Goal: Communication & Community: Answer question/provide support

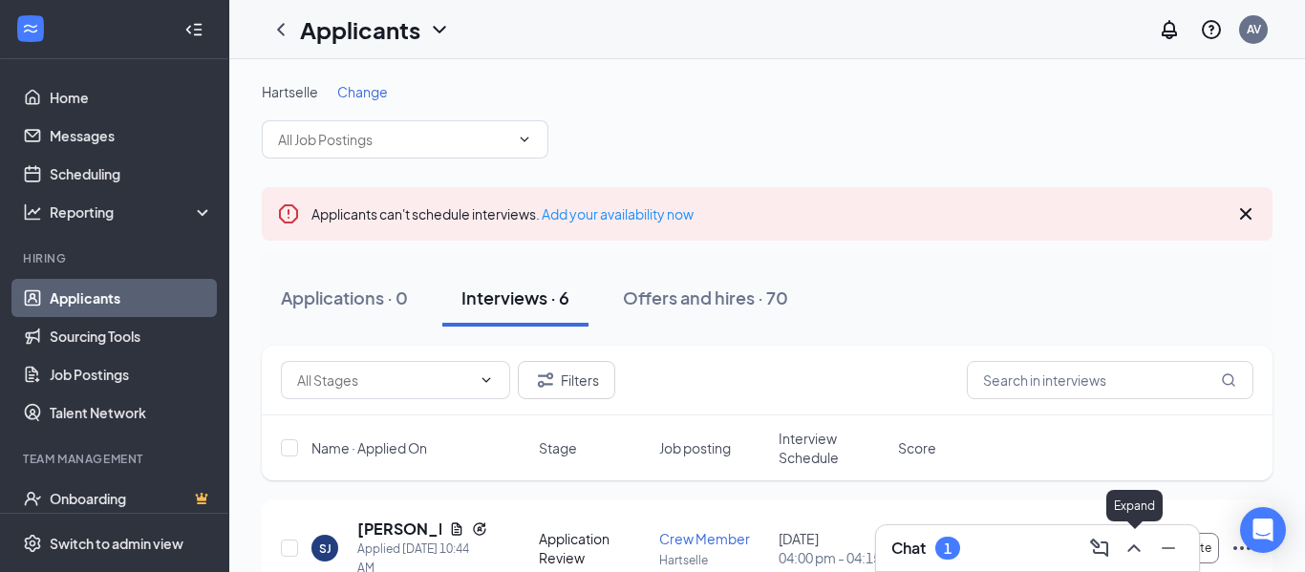
click at [1137, 549] on icon "ChevronUp" at bounding box center [1133, 549] width 12 height 8
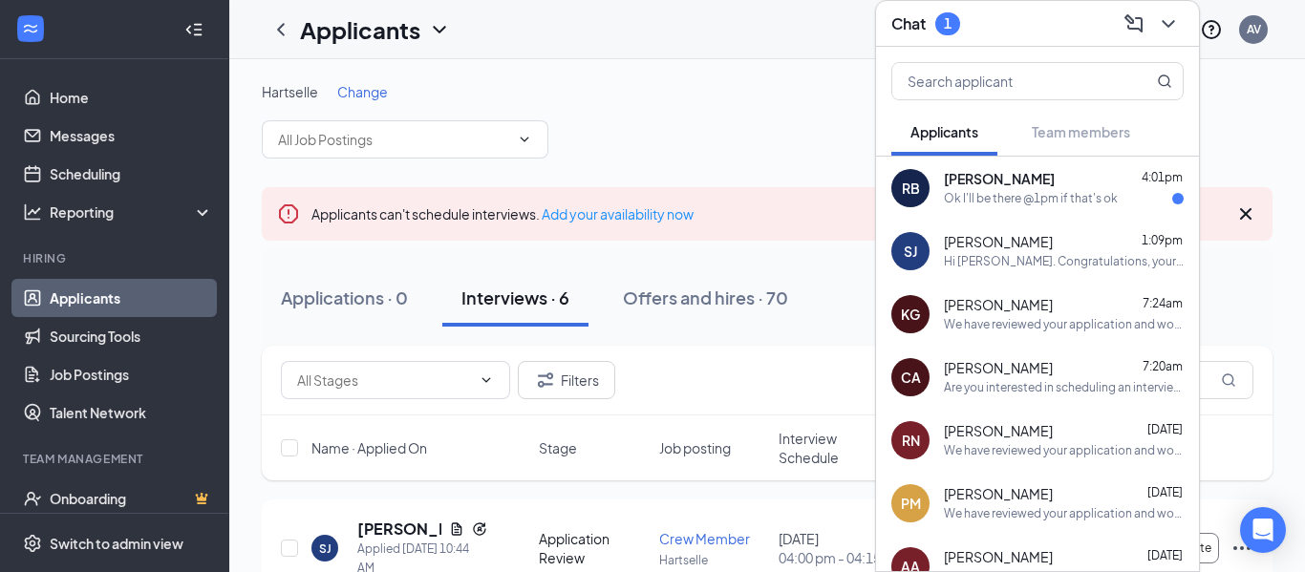
click at [1035, 194] on div "Ok I'll be there @1pm if that's ok" at bounding box center [1031, 199] width 174 height 16
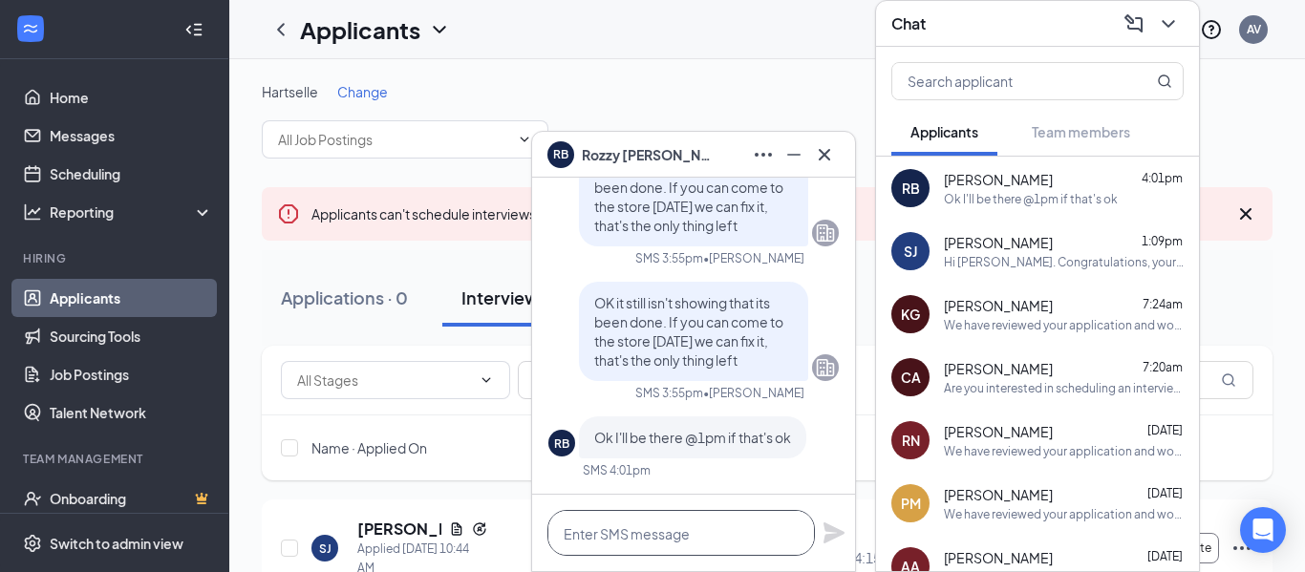
click at [652, 530] on textarea at bounding box center [680, 533] width 267 height 46
click at [564, 535] on textarea "See you then!" at bounding box center [680, 533] width 267 height 46
type textarea "Sounds good, See you then!"
click at [821, 545] on div "Sounds good, See you then!" at bounding box center [693, 533] width 323 height 76
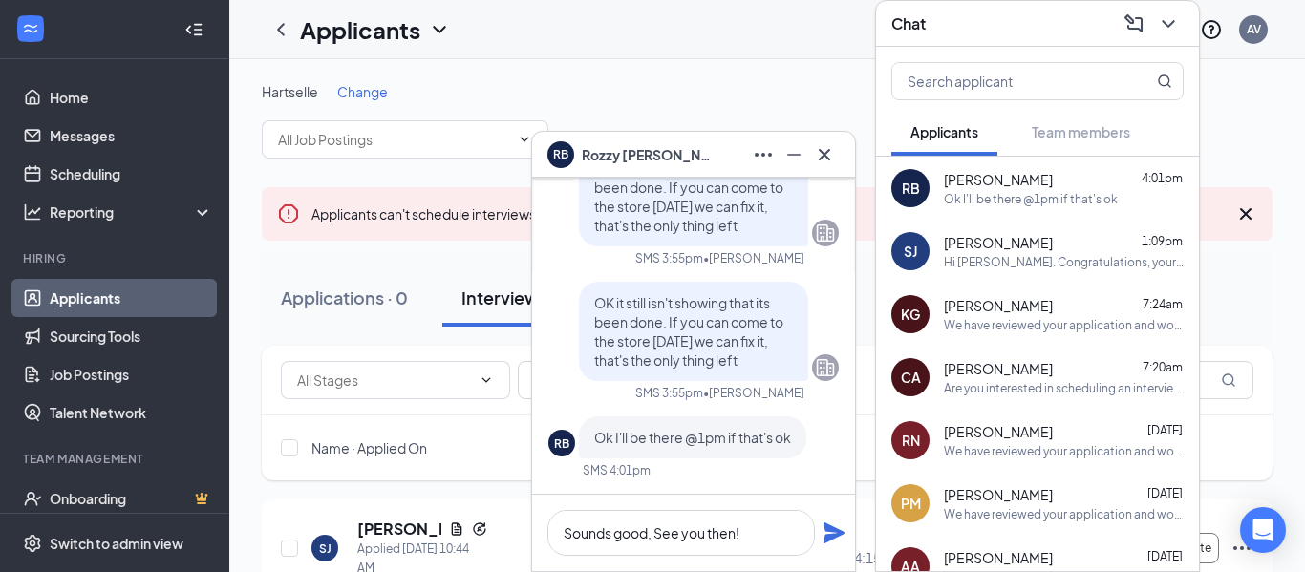
click at [829, 533] on icon "Plane" at bounding box center [833, 533] width 23 height 23
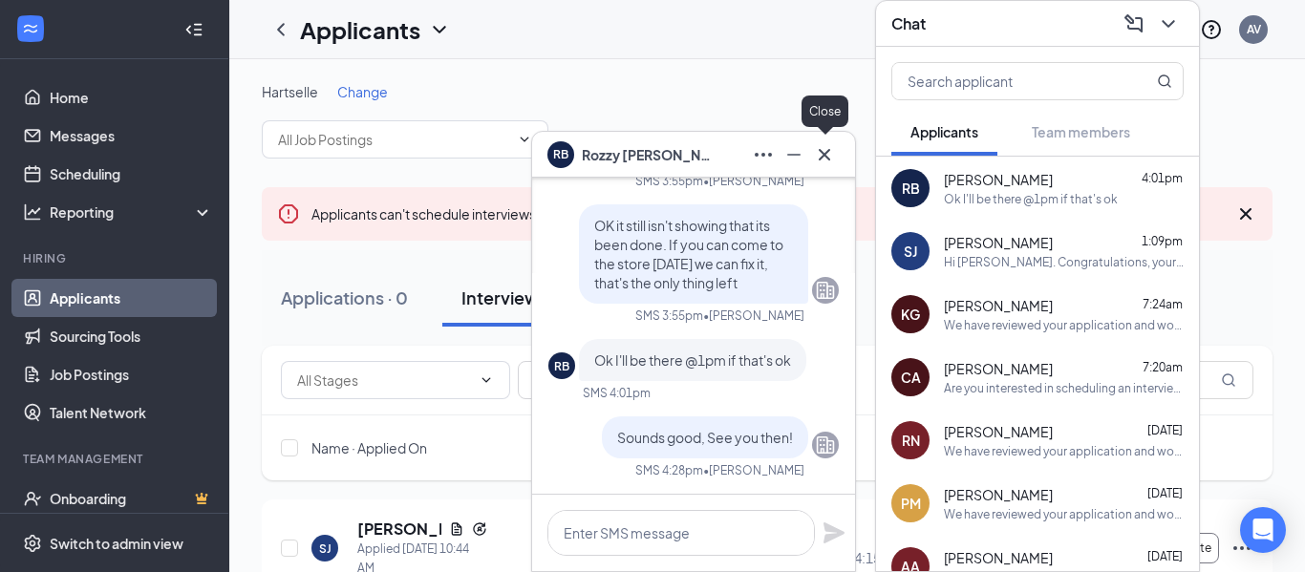
click at [821, 154] on icon "Cross" at bounding box center [824, 154] width 23 height 23
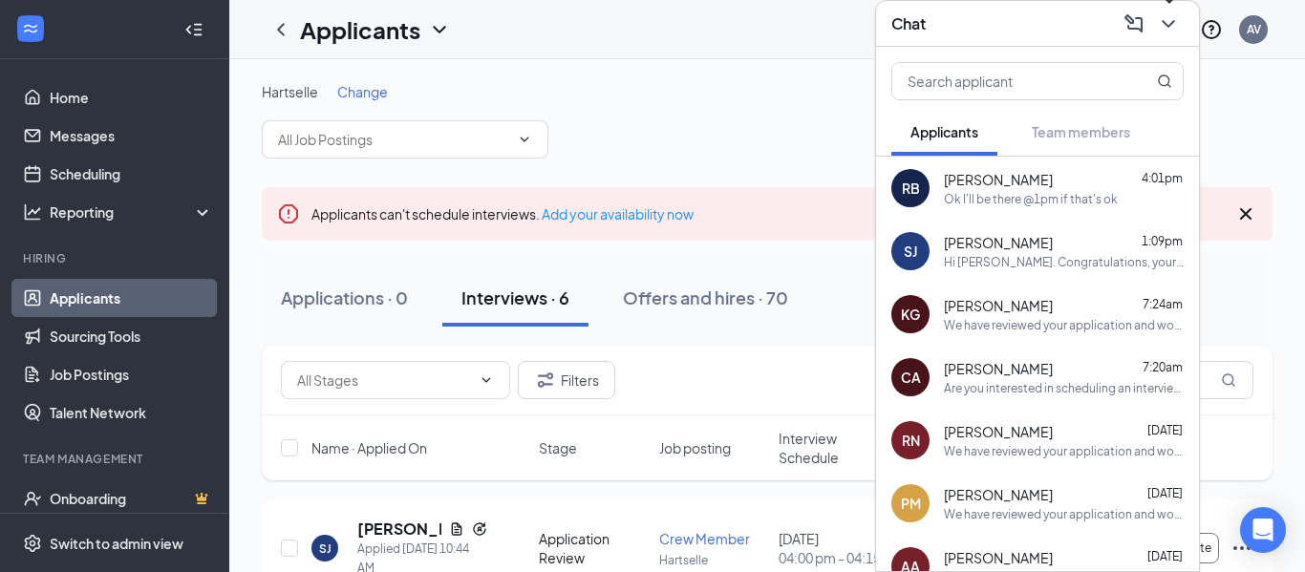
click at [1162, 38] on button at bounding box center [1168, 24] width 31 height 31
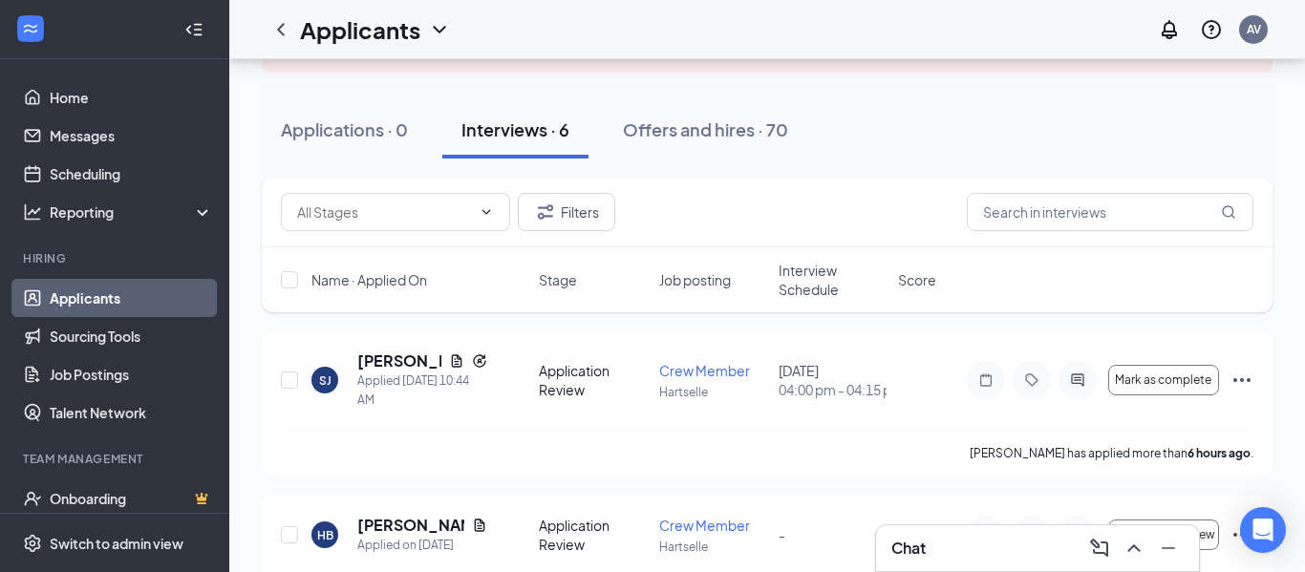
scroll to position [196, 0]
